Goal: Transaction & Acquisition: Download file/media

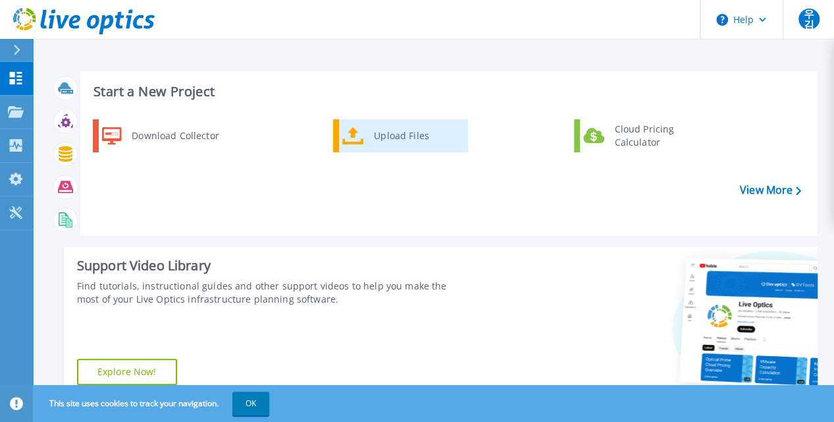
click at [368, 143] on div "Upload Files" at bounding box center [416, 136] width 97 height 26
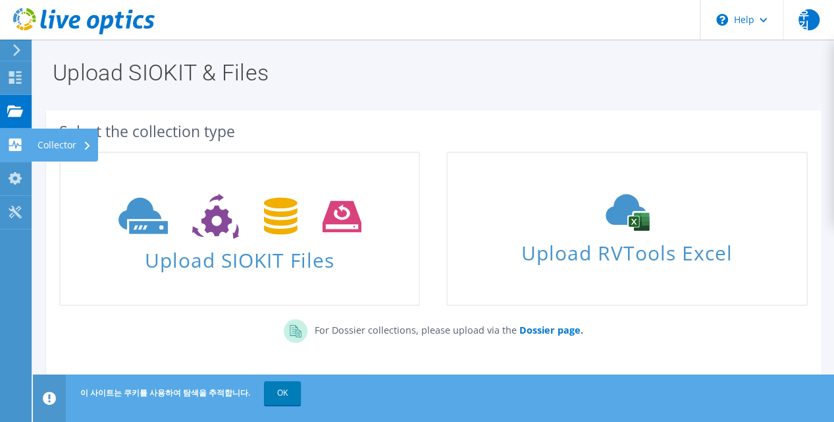
click at [78, 150] on div "Collector" at bounding box center [64, 144] width 67 height 33
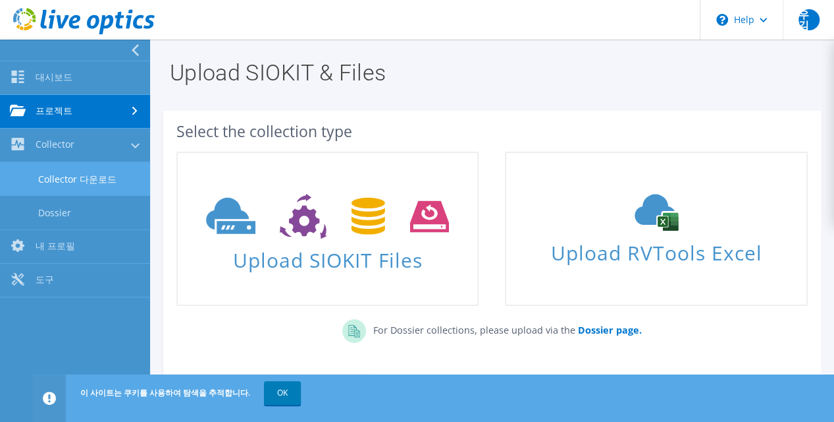
click at [90, 178] on link "Collector 다운로드" at bounding box center [75, 179] width 150 height 34
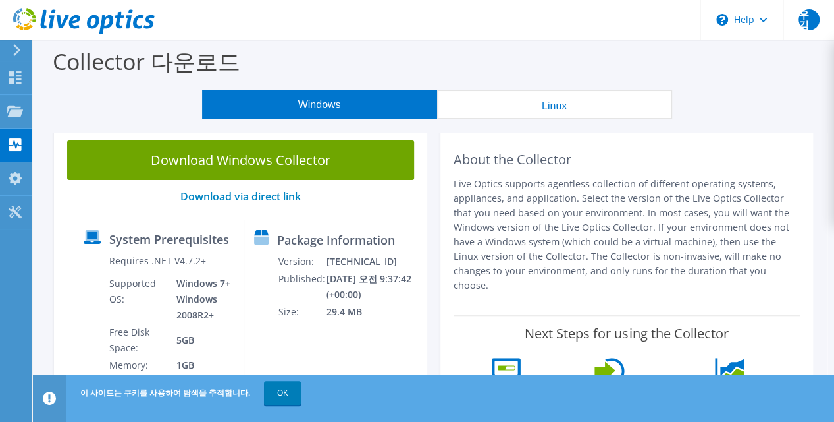
click at [564, 240] on p "Live Optics supports agentless collection of different operating systems, appli…" at bounding box center [627, 235] width 347 height 116
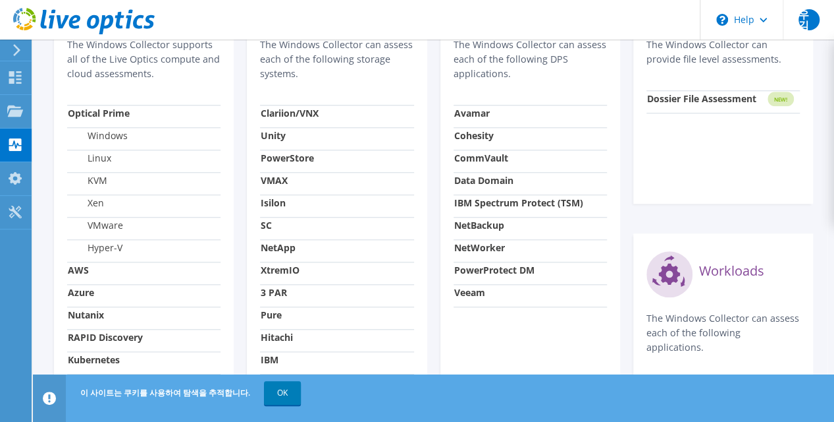
scroll to position [553, 0]
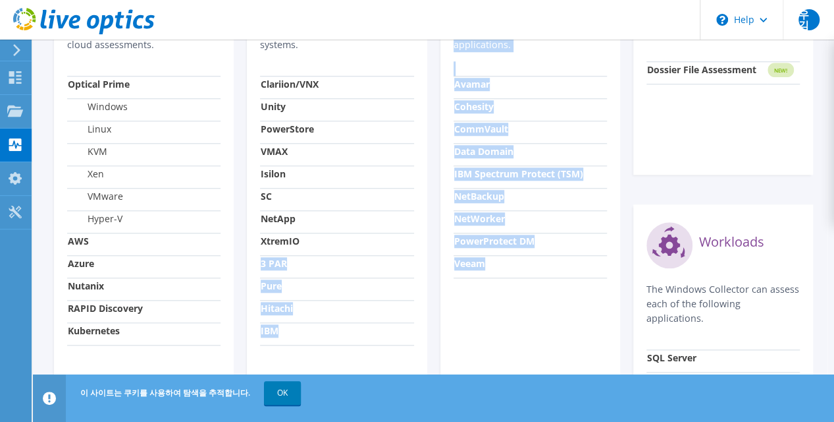
drag, startPoint x: 564, startPoint y: 240, endPoint x: 360, endPoint y: 229, distance: 204.5
click at [360, 229] on div "Server and Cloud The Windows Collector supports all of the Live Optics compute …" at bounding box center [433, 189] width 773 height 530
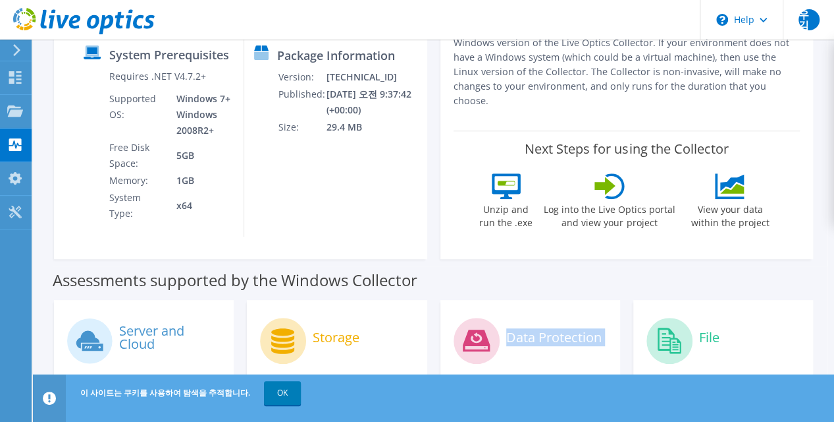
scroll to position [0, 0]
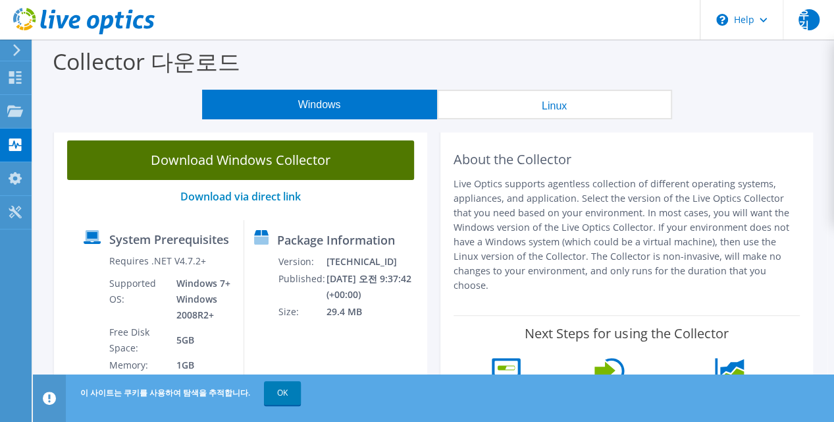
click at [188, 155] on link "Download Windows Collector" at bounding box center [240, 160] width 347 height 40
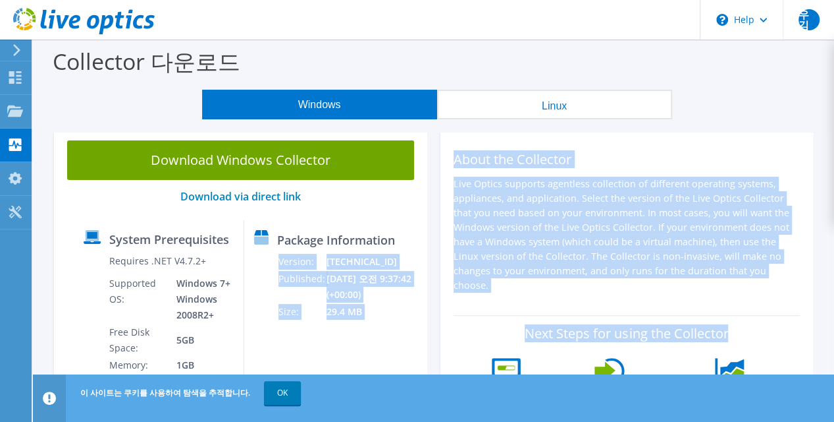
drag, startPoint x: 541, startPoint y: 197, endPoint x: 401, endPoint y: 365, distance: 218.8
click at [401, 365] on div "Download Windows Collector Download via direct link System Prerequisites Requir…" at bounding box center [433, 288] width 773 height 323
click at [593, 233] on p "Live Optics supports agentless collection of different operating systems, appli…" at bounding box center [627, 235] width 347 height 116
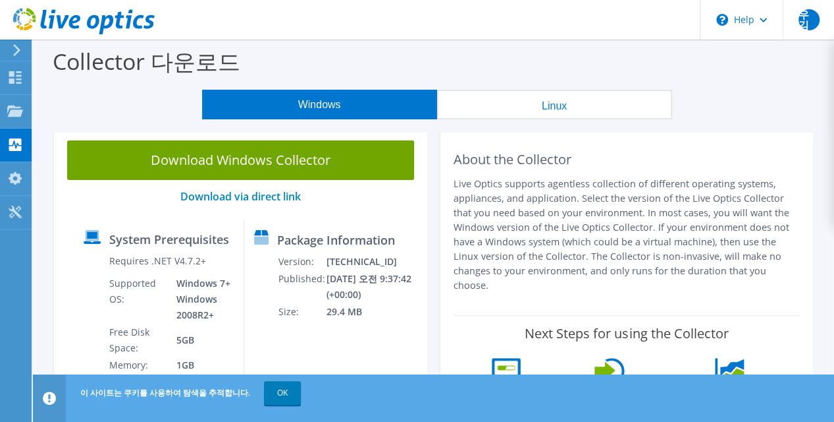
click at [781, 80] on div "Collector 다운로드" at bounding box center [434, 65] width 788 height 50
